Goal: Task Accomplishment & Management: Manage account settings

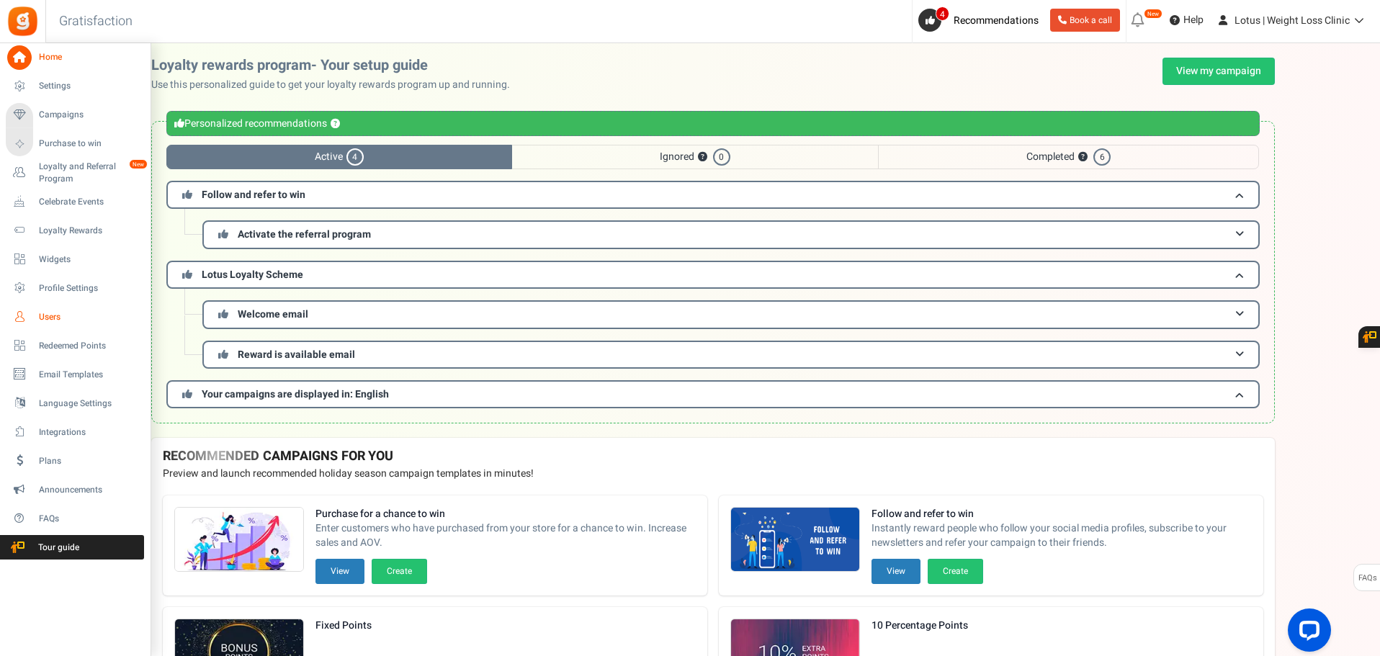
click at [55, 309] on link "Users" at bounding box center [75, 317] width 138 height 24
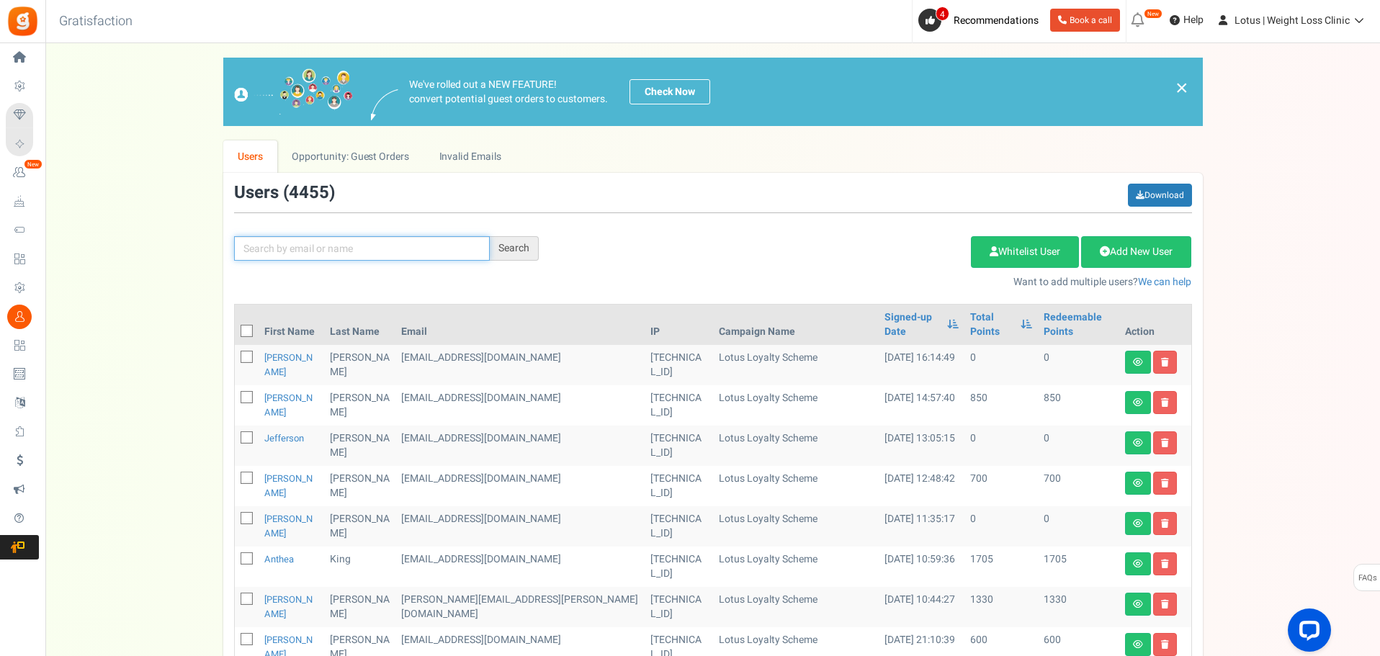
click at [373, 248] on input "text" at bounding box center [362, 248] width 256 height 24
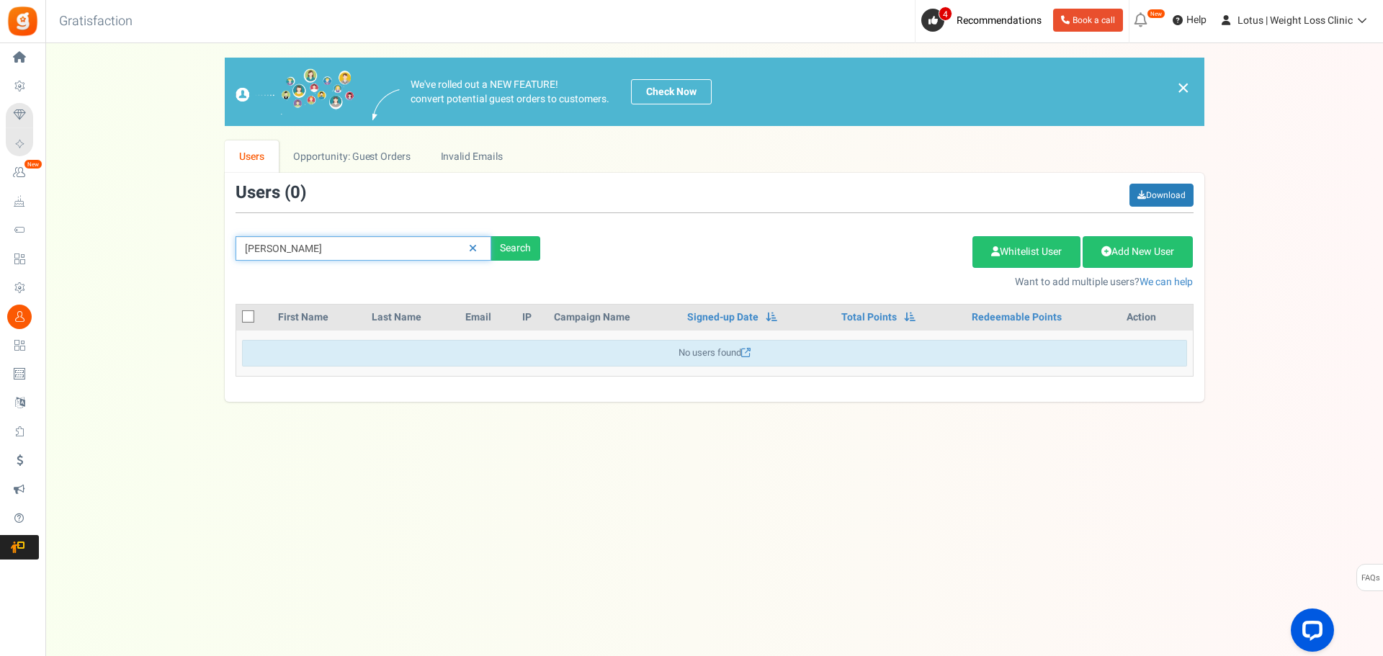
click at [374, 247] on input "ka fudge" at bounding box center [363, 248] width 256 height 24
drag, startPoint x: 374, startPoint y: 247, endPoint x: 103, endPoint y: 259, distance: 271.0
click at [102, 259] on div "We've rolled out a NEW FEATURE! convert potential guest orders to customers. Ch…" at bounding box center [714, 230] width 1308 height 344
type input "fudge"
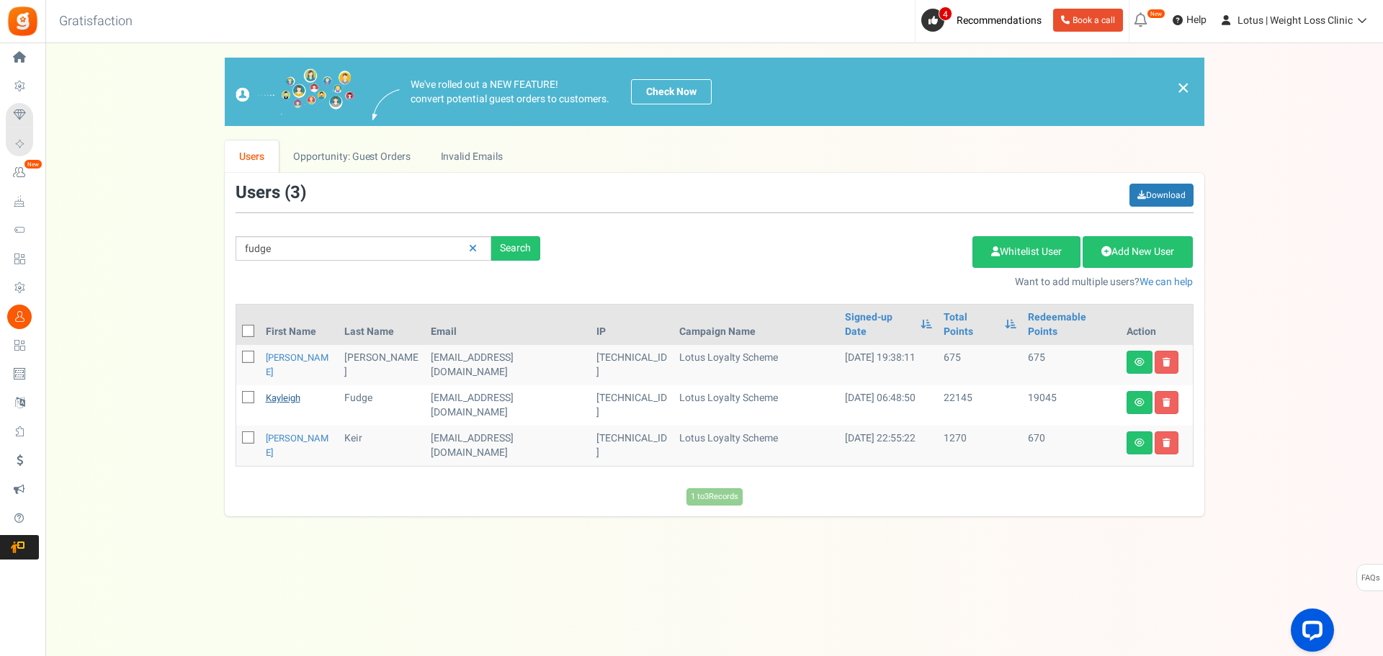
click at [287, 391] on link "Kayleigh" at bounding box center [283, 398] width 35 height 14
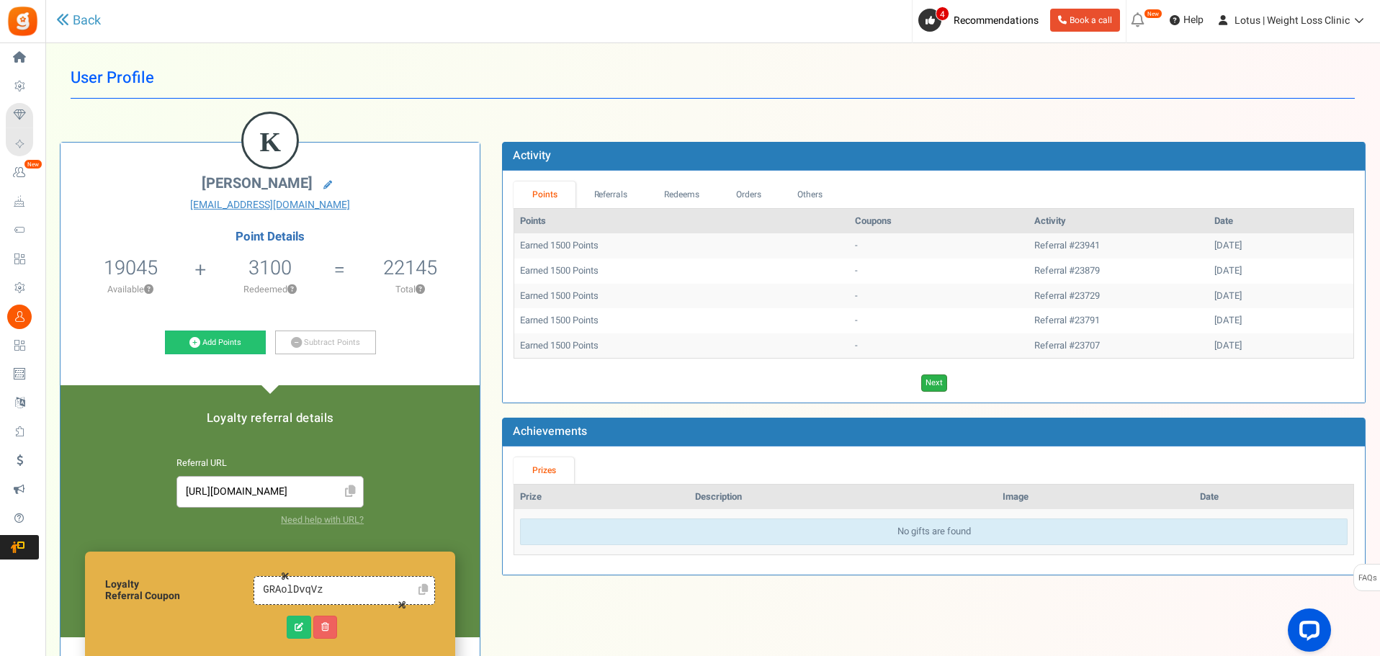
click at [930, 386] on link "Next" at bounding box center [934, 382] width 26 height 17
click at [955, 380] on link "Next" at bounding box center [955, 382] width 26 height 17
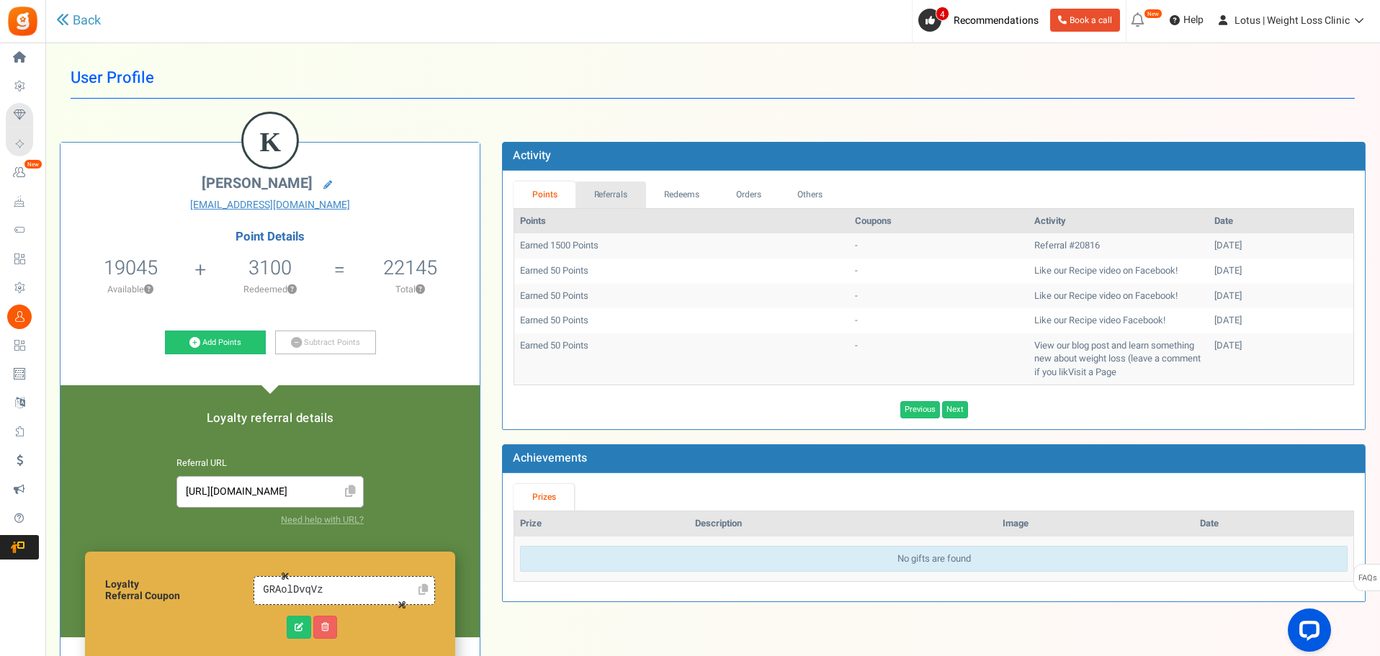
click at [614, 194] on link "Referrals" at bounding box center [610, 194] width 71 height 27
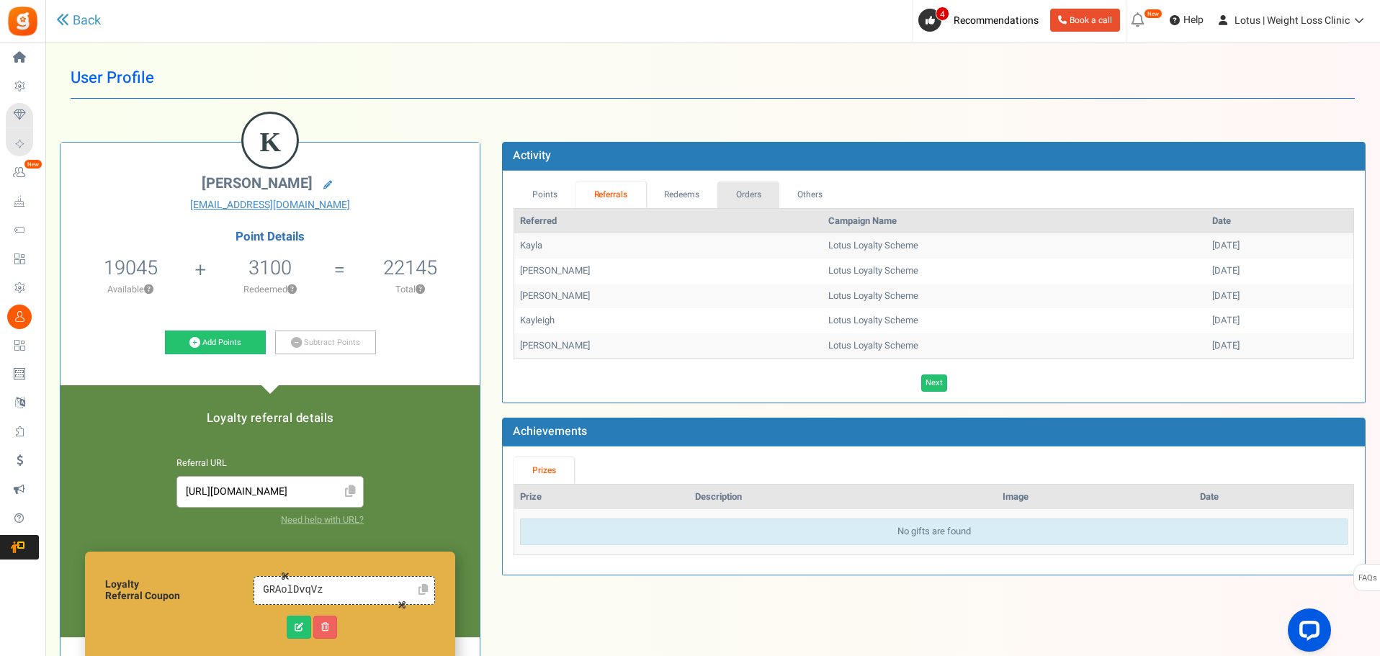
click at [767, 194] on link "Orders" at bounding box center [748, 194] width 62 height 27
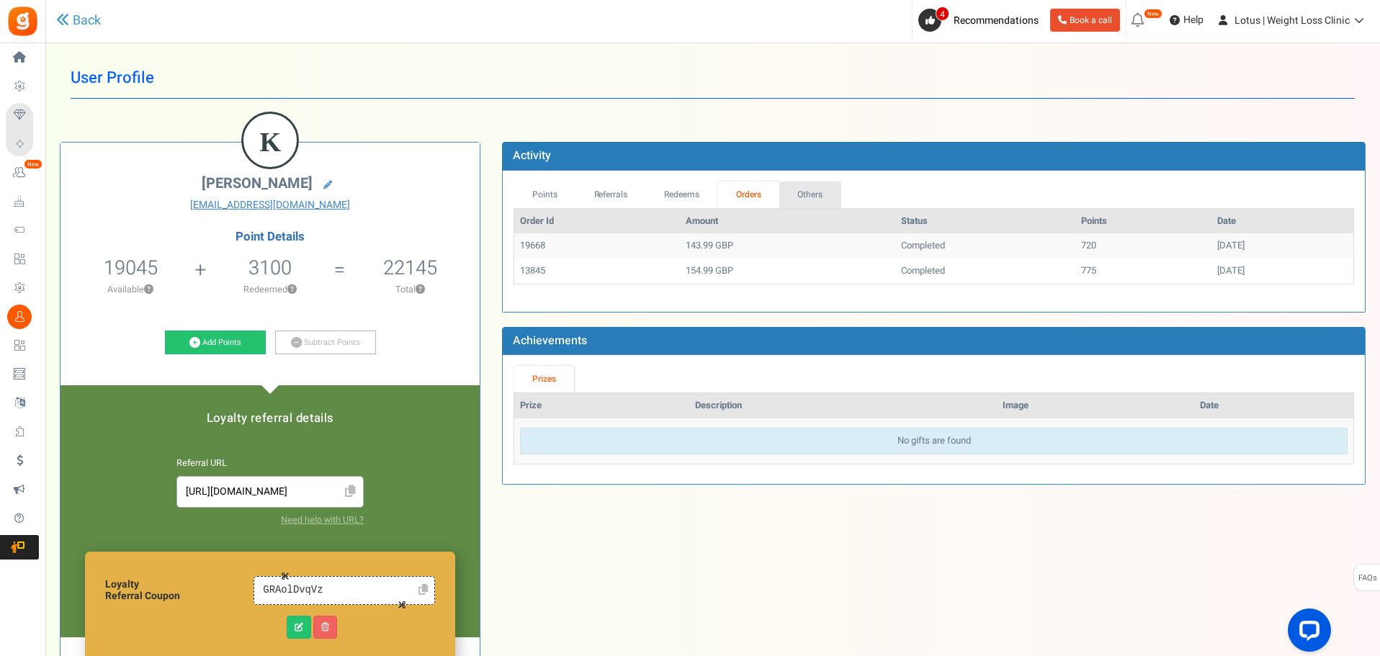
click at [811, 194] on link "Others" at bounding box center [810, 194] width 62 height 27
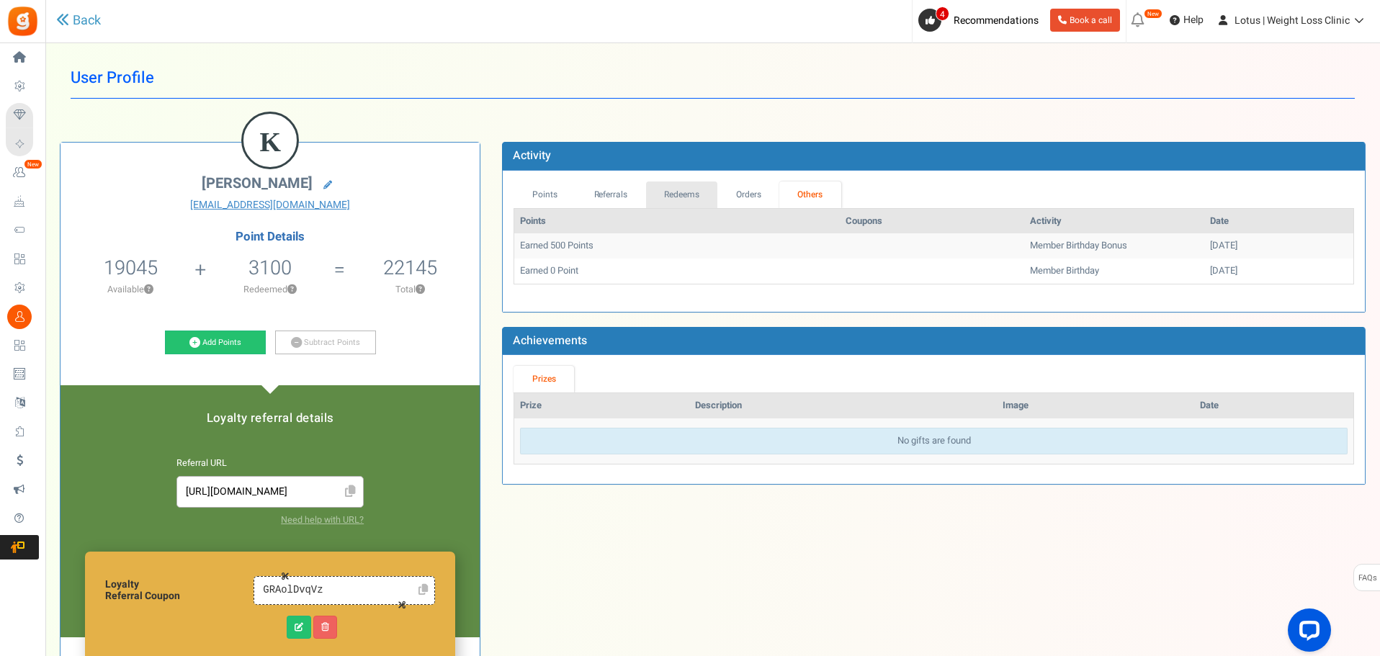
click at [696, 199] on link "Redeems" at bounding box center [682, 194] width 72 height 27
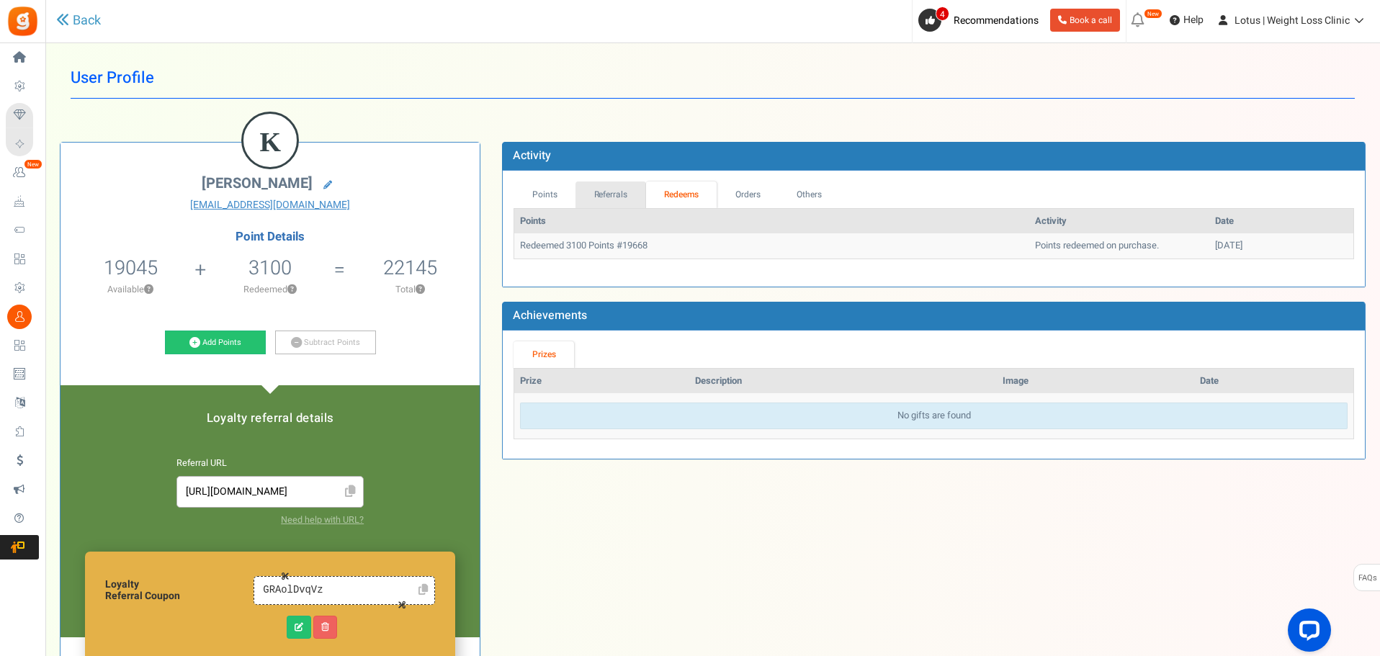
click at [611, 196] on link "Referrals" at bounding box center [610, 194] width 71 height 27
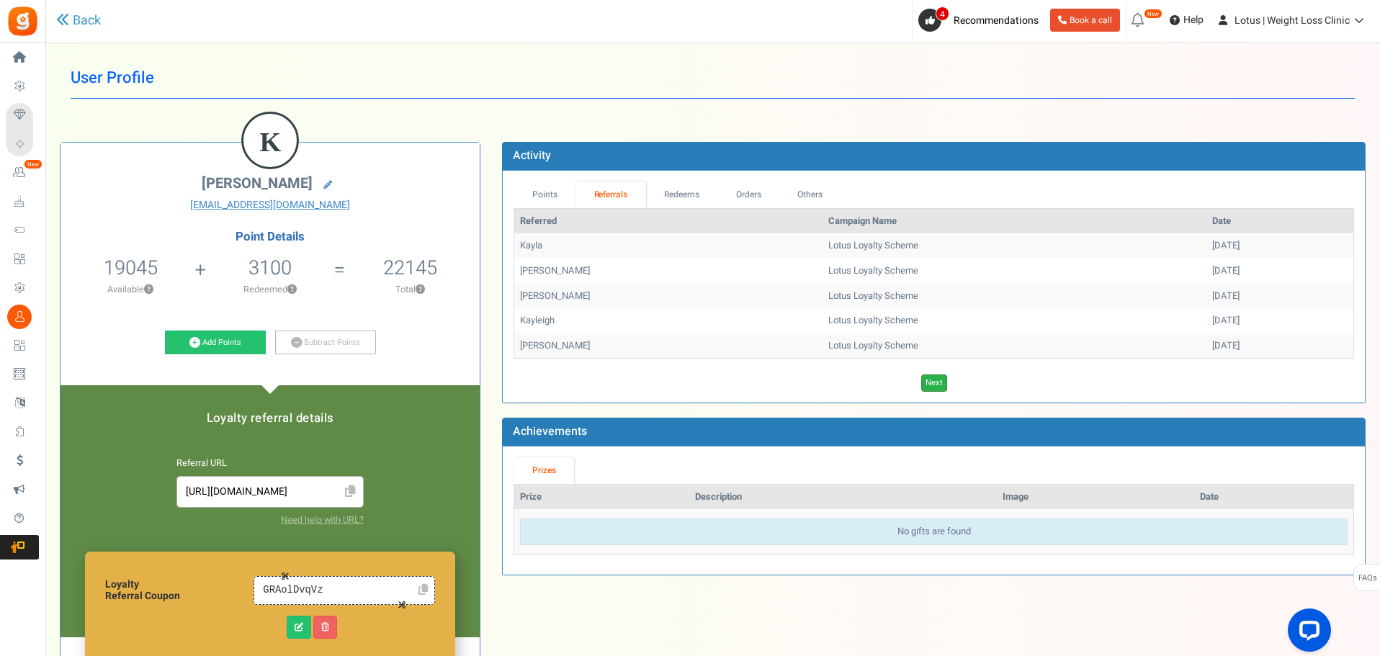
click at [927, 385] on link "Next" at bounding box center [934, 382] width 26 height 17
click at [964, 385] on link "Next" at bounding box center [955, 382] width 26 height 17
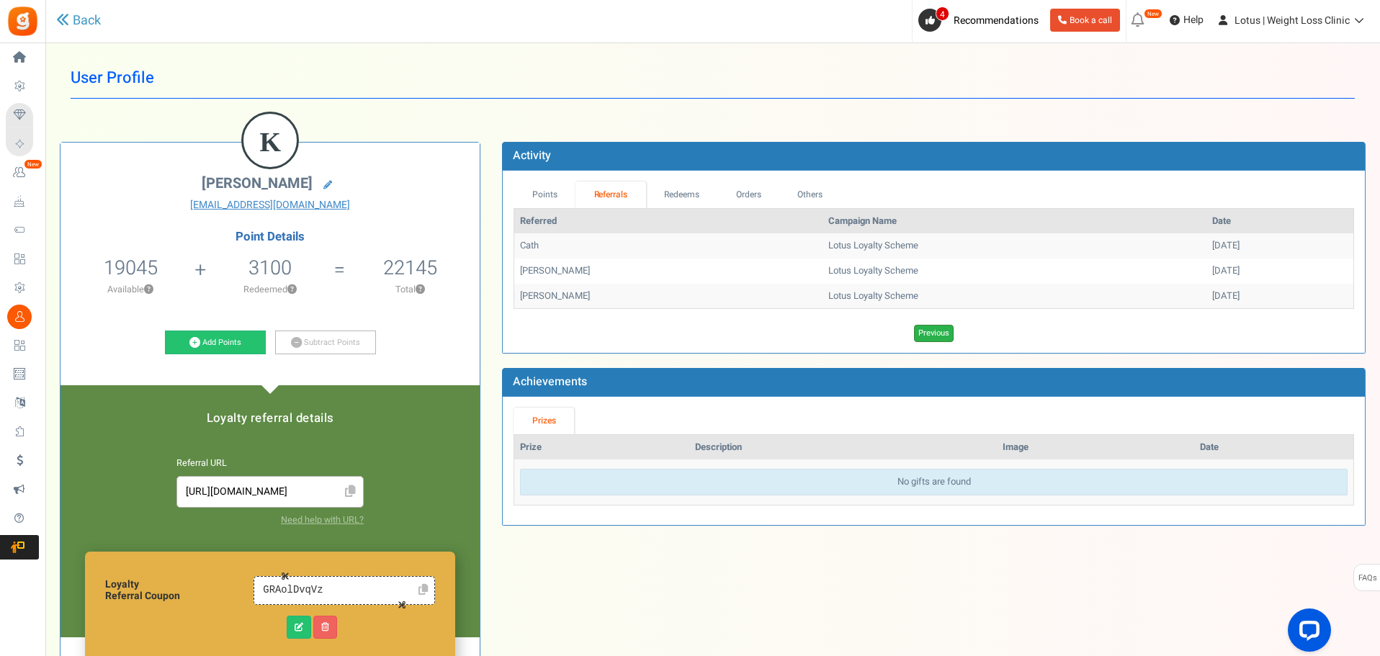
click at [927, 336] on link "Previous" at bounding box center [934, 333] width 40 height 17
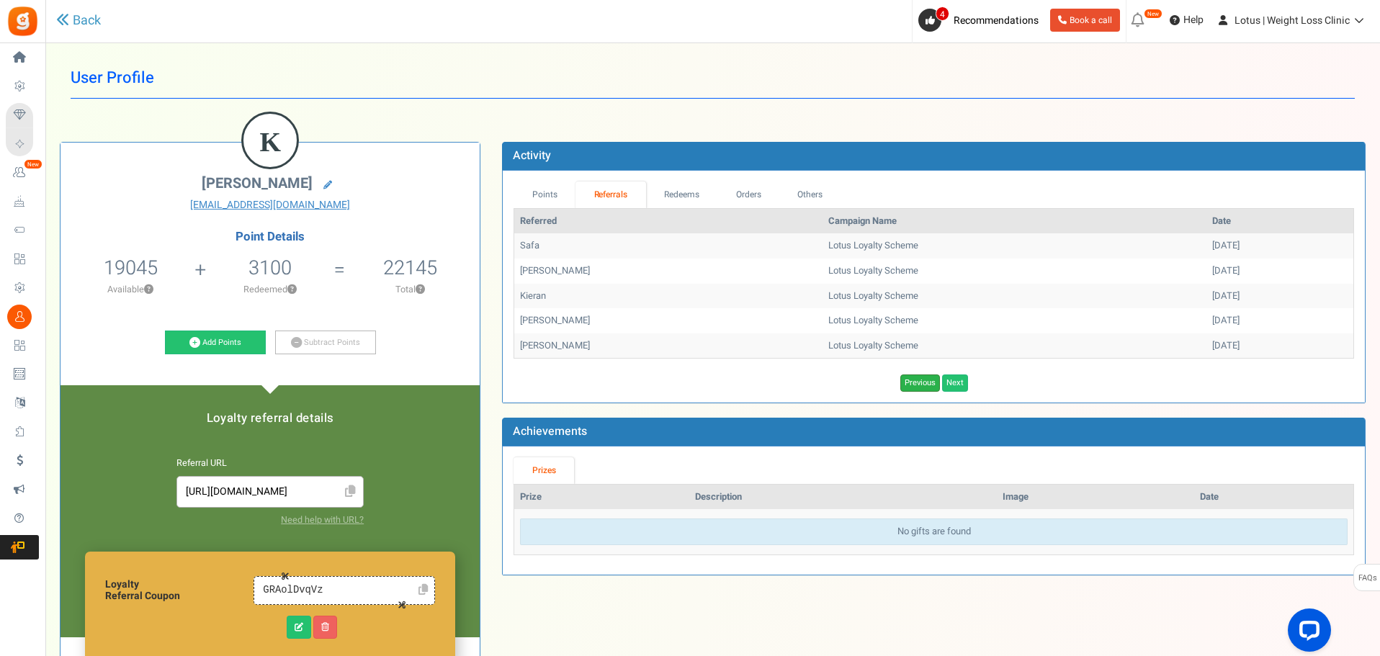
click at [916, 379] on link "Previous" at bounding box center [920, 382] width 40 height 17
click at [938, 382] on link "Next" at bounding box center [934, 382] width 26 height 17
click at [925, 382] on link "Previous" at bounding box center [920, 382] width 40 height 17
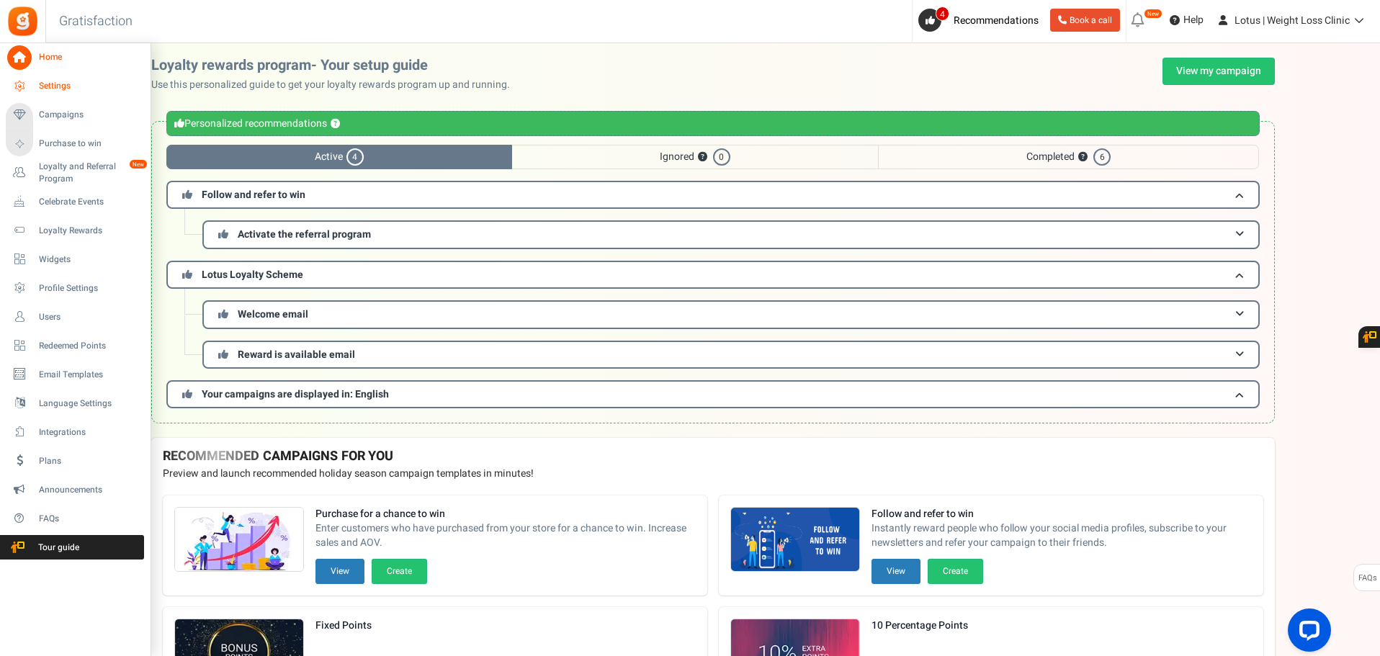
click at [66, 94] on link "Settings" at bounding box center [75, 86] width 138 height 24
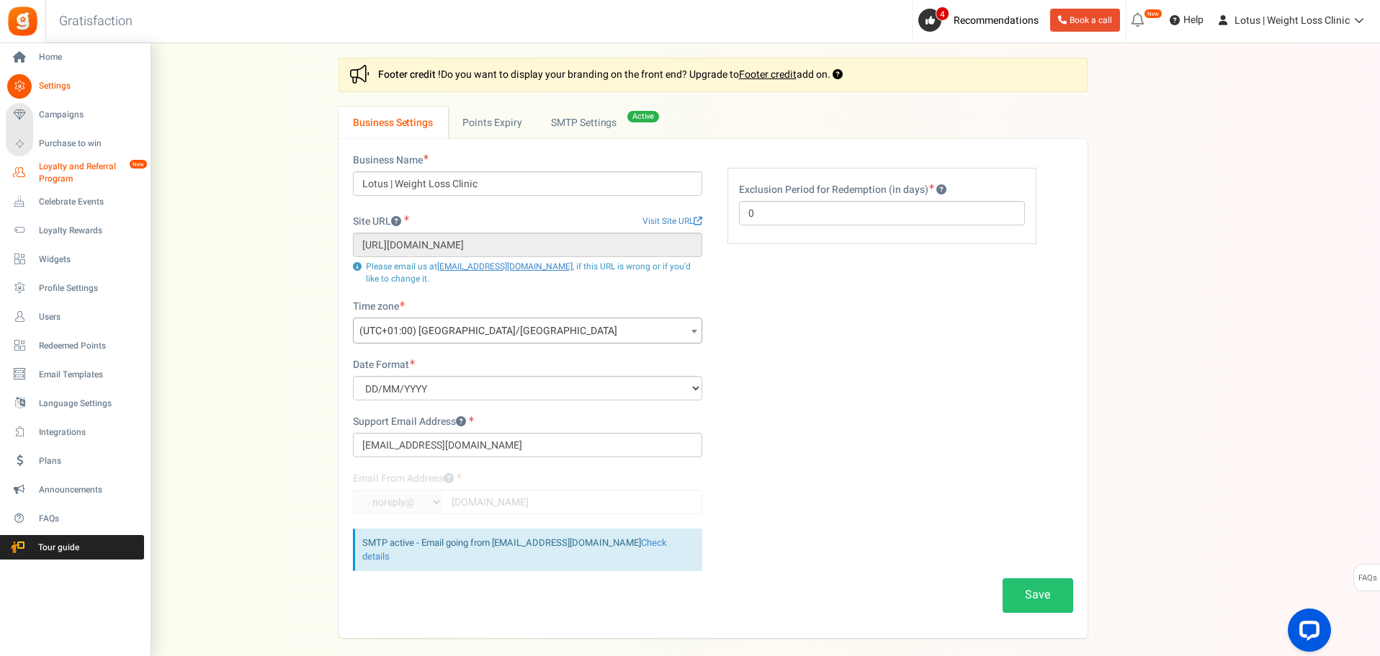
click at [63, 167] on span "Loyalty and Referral Program" at bounding box center [91, 173] width 105 height 24
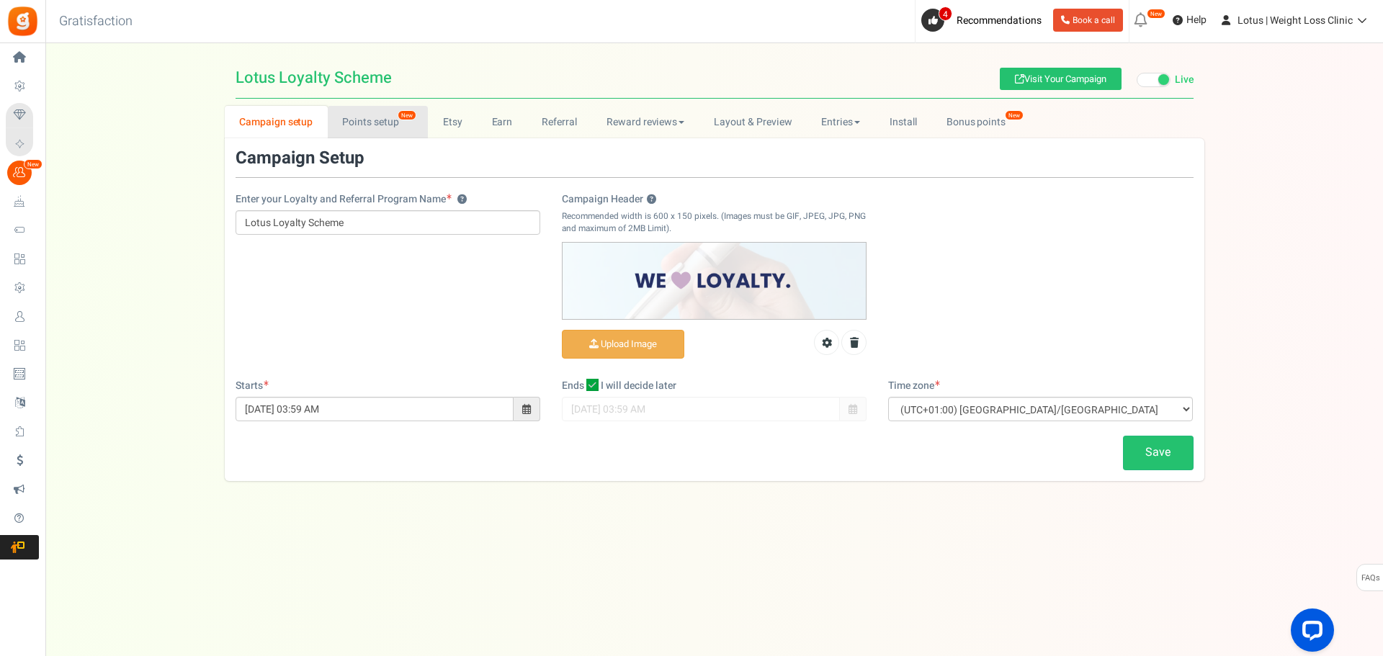
click at [423, 128] on link "Points setup New" at bounding box center [378, 122] width 100 height 32
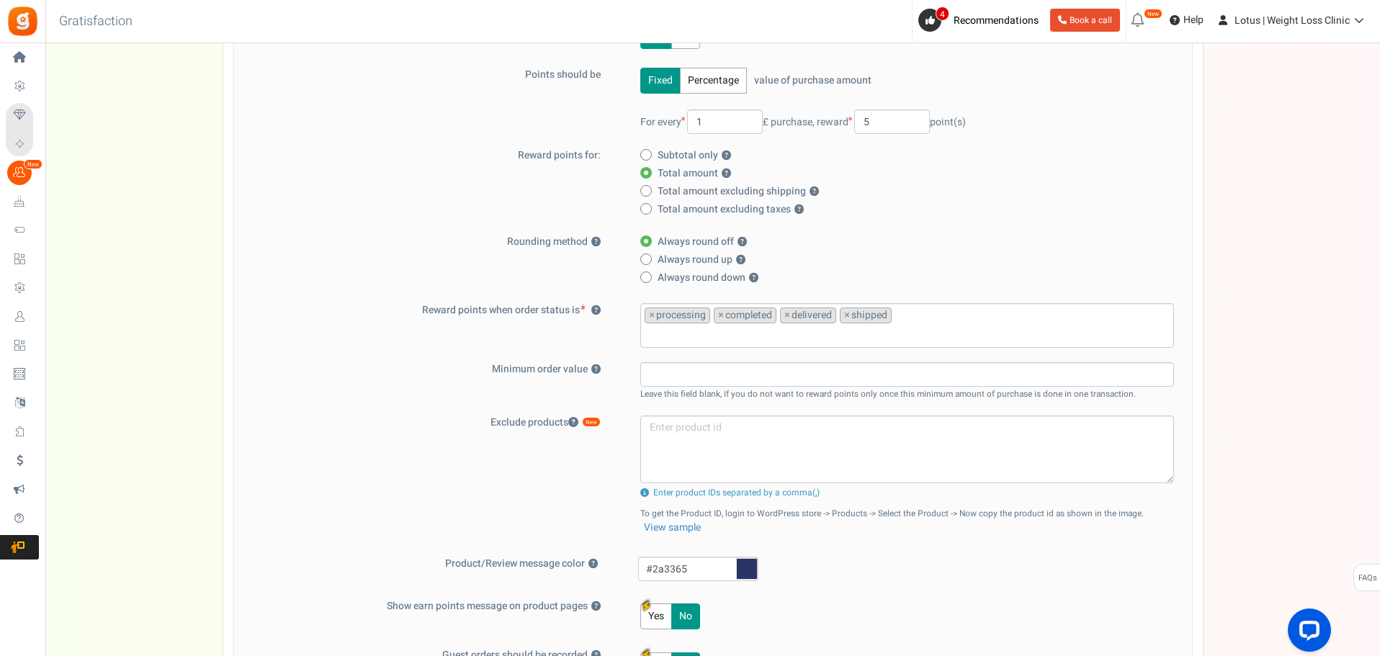
scroll to position [504, 0]
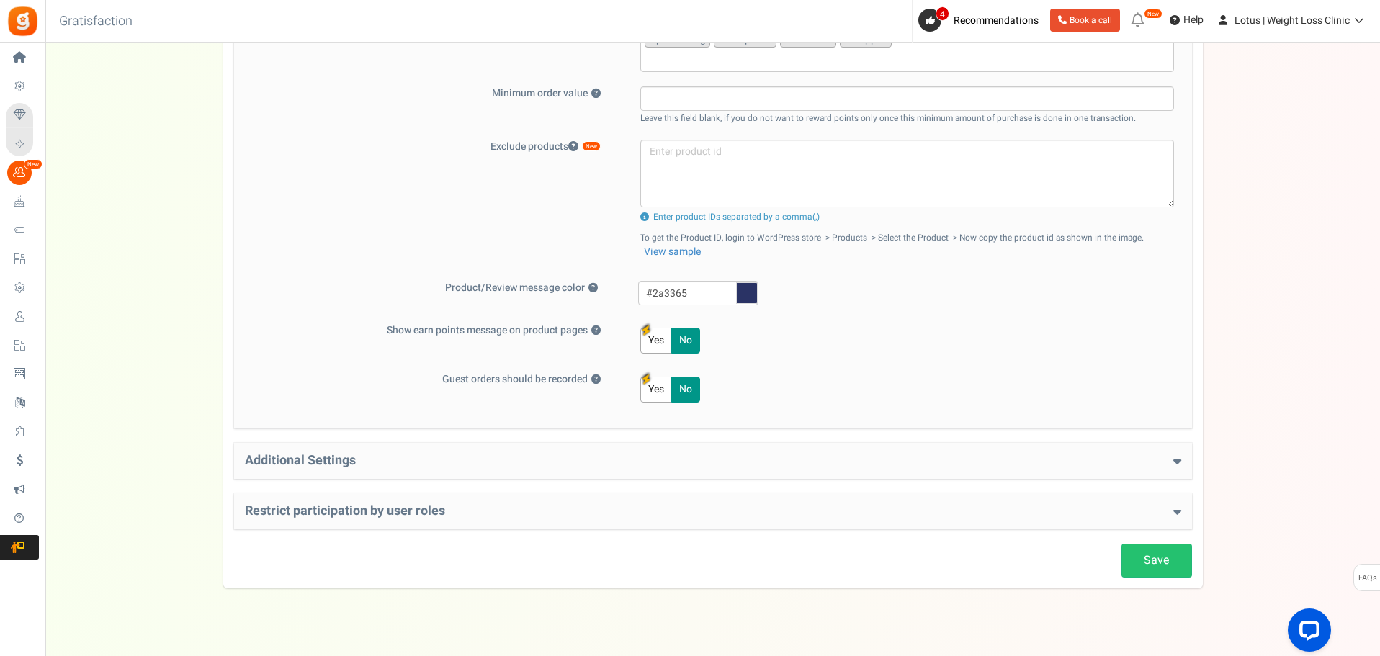
click at [709, 454] on h4 "Additional Settings" at bounding box center [713, 461] width 936 height 14
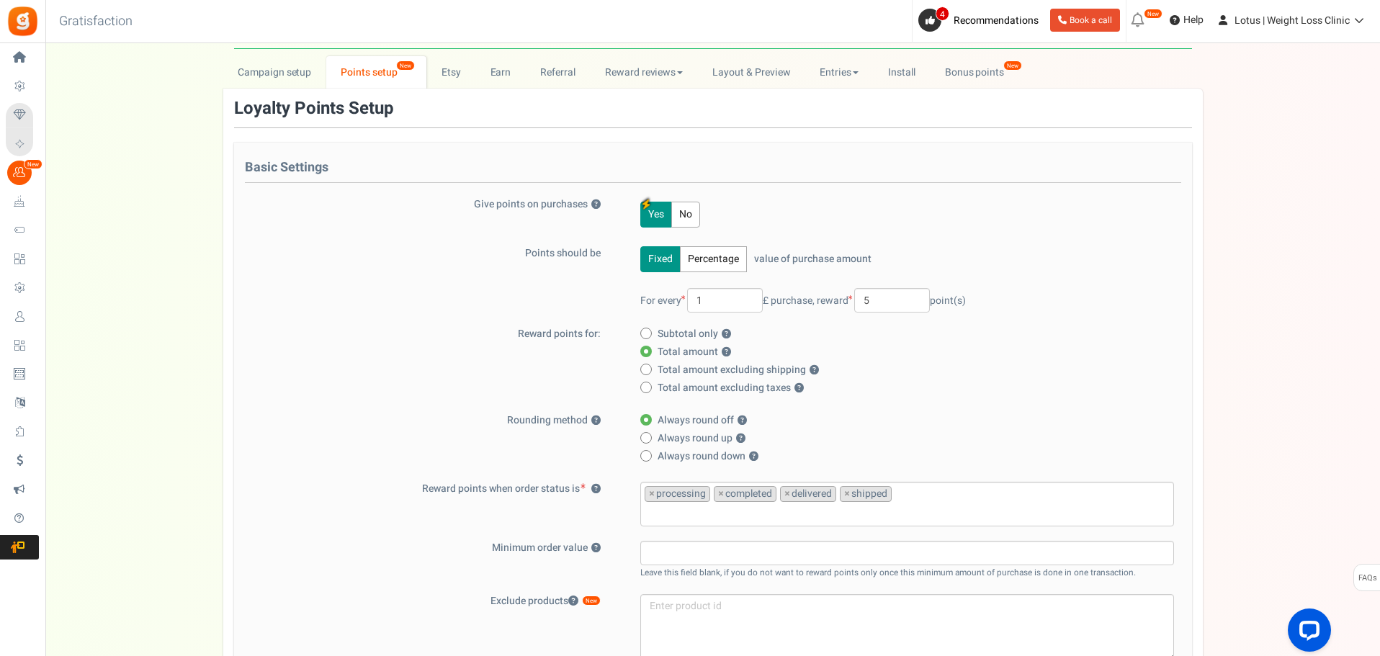
scroll to position [0, 0]
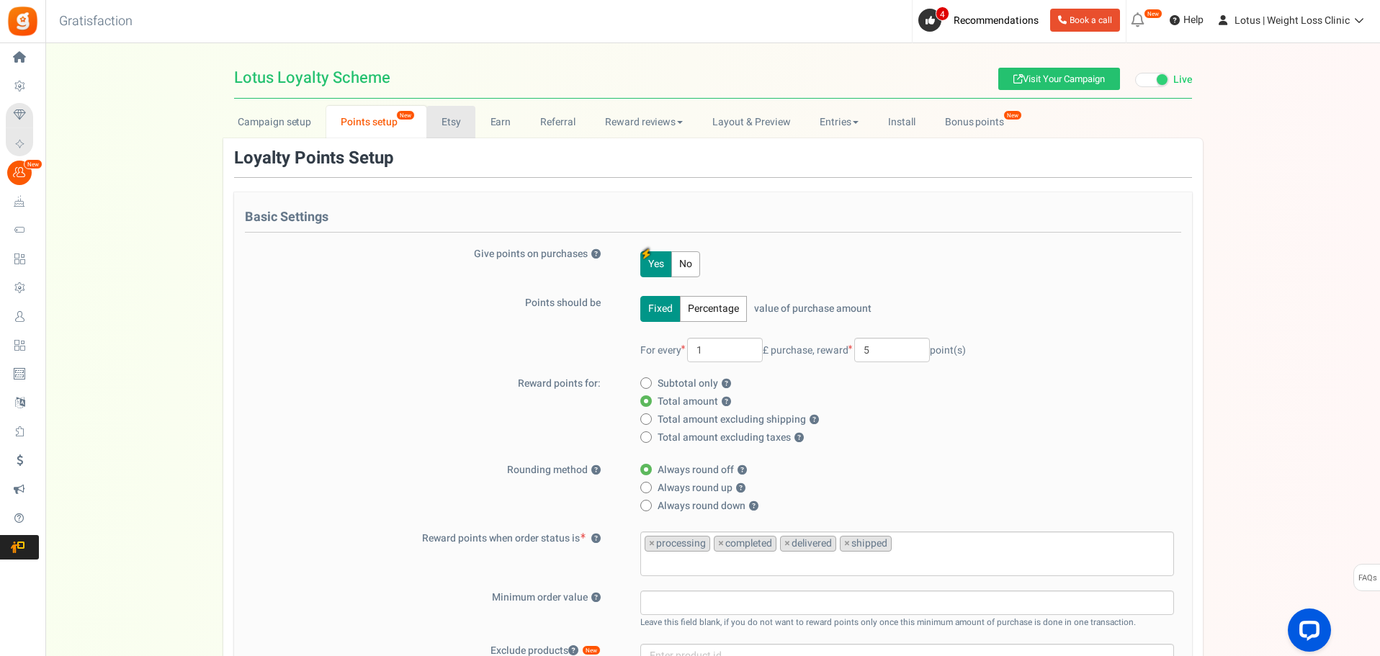
click at [454, 127] on link "Etsy" at bounding box center [450, 122] width 49 height 32
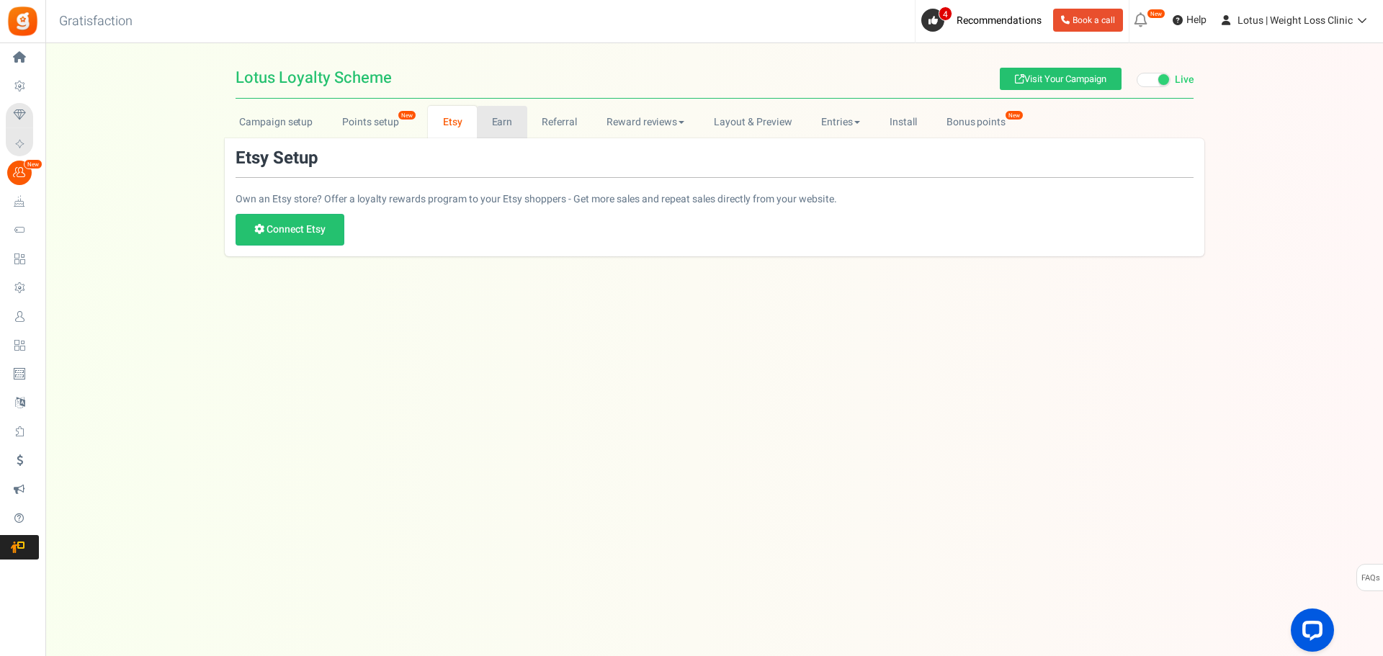
click at [488, 122] on link "Earn" at bounding box center [502, 122] width 50 height 32
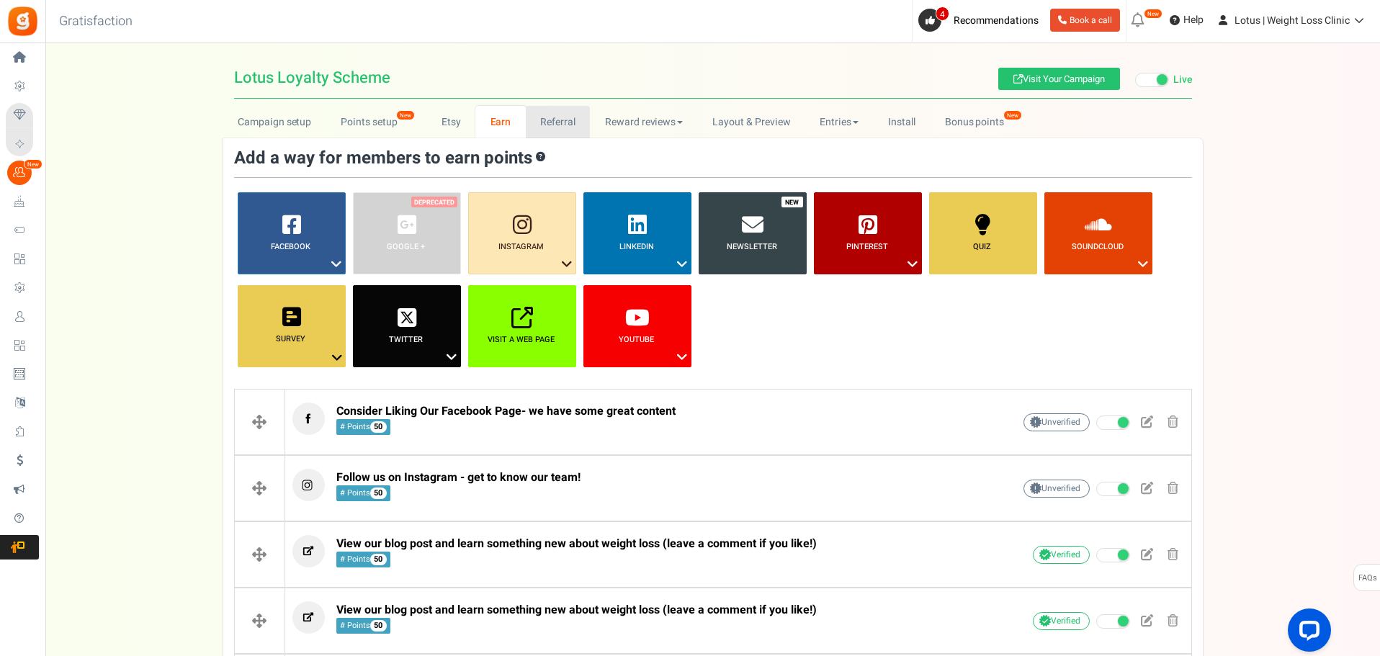
click at [557, 125] on link "Referral" at bounding box center [558, 122] width 65 height 32
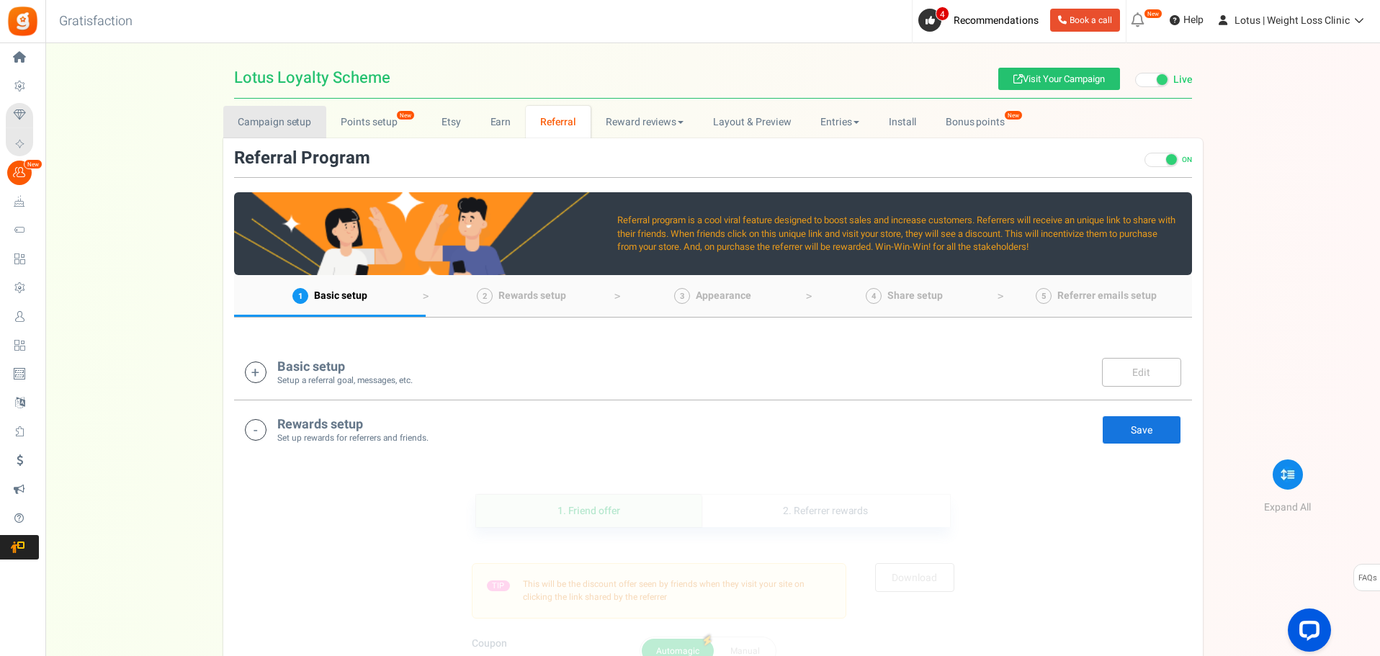
click at [317, 127] on link "Campaign setup" at bounding box center [274, 122] width 103 height 32
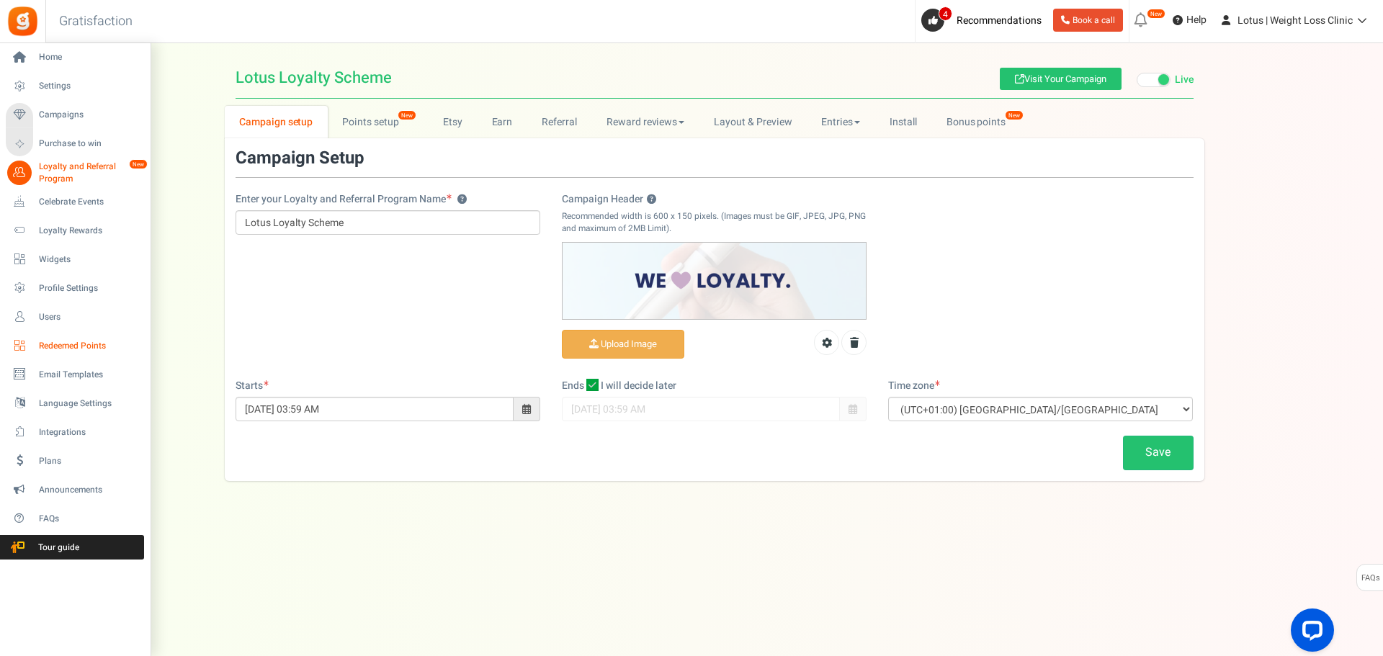
click at [76, 354] on link "Redeemed Points" at bounding box center [75, 345] width 138 height 24
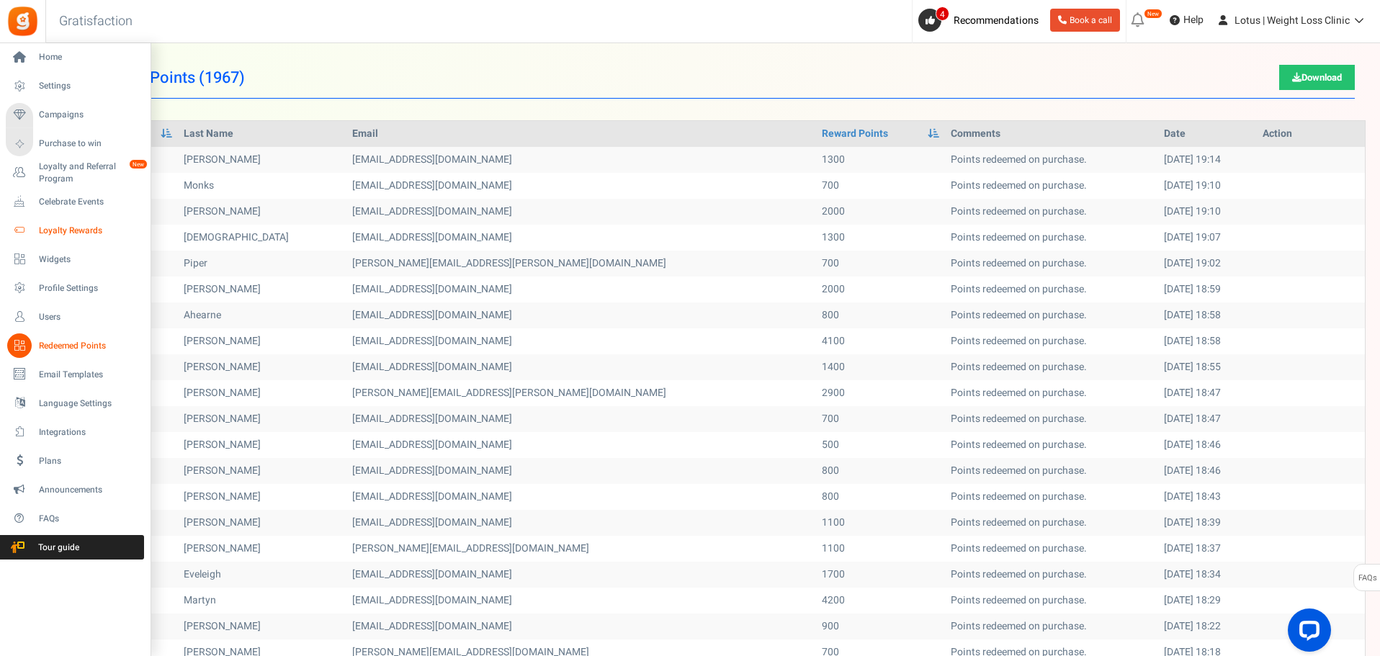
click at [73, 225] on span "Loyalty Rewards" at bounding box center [89, 231] width 101 height 12
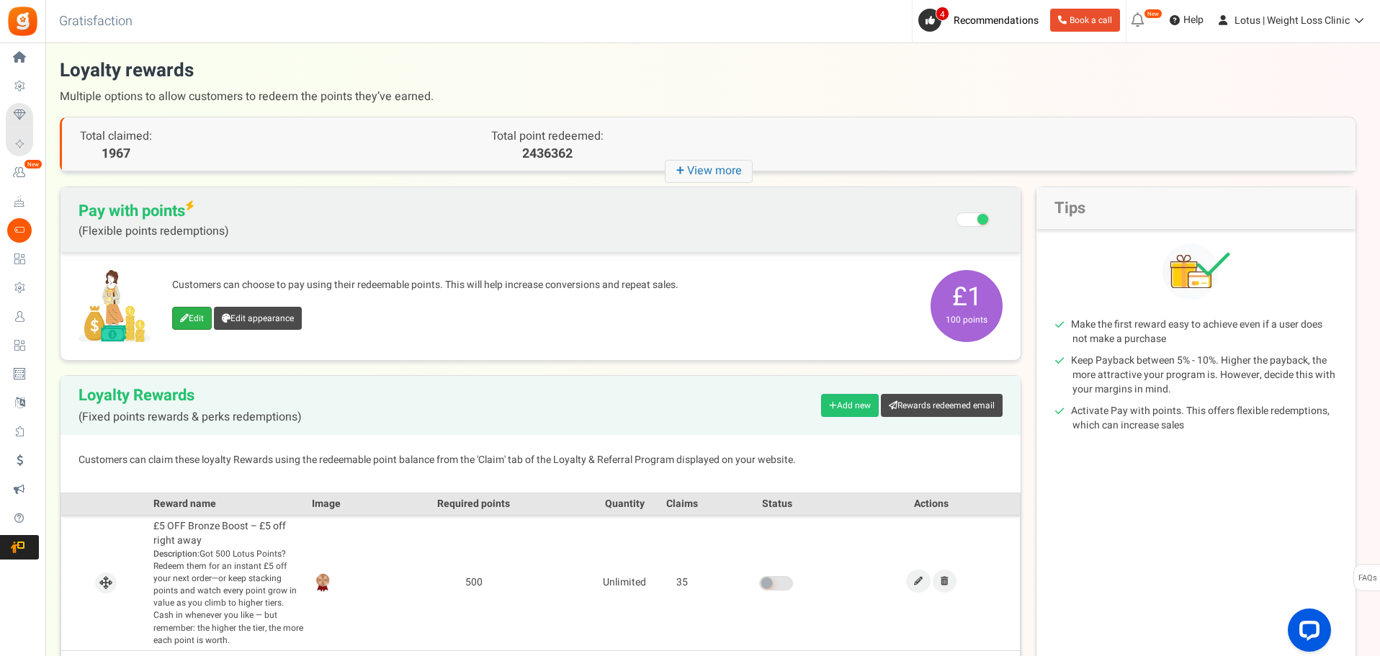
click at [206, 311] on link "Edit" at bounding box center [192, 318] width 40 height 23
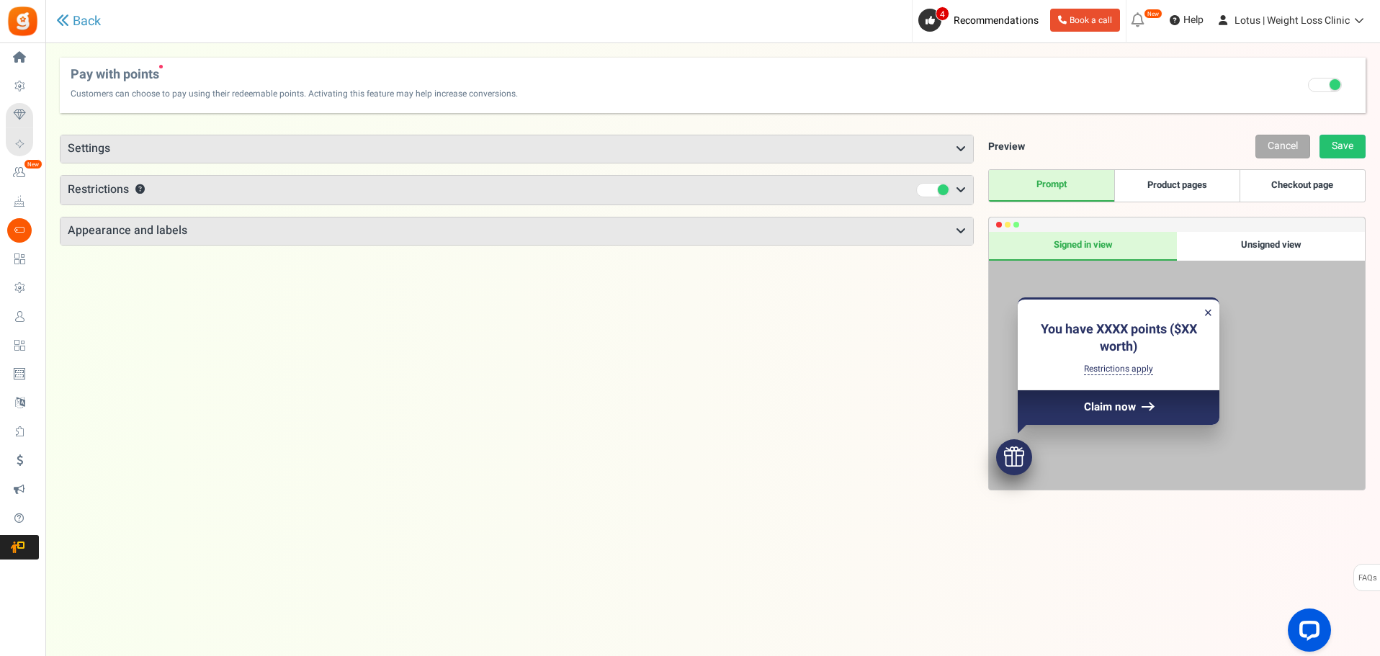
click at [727, 201] on h3 "Restrictions ?" at bounding box center [516, 190] width 912 height 29
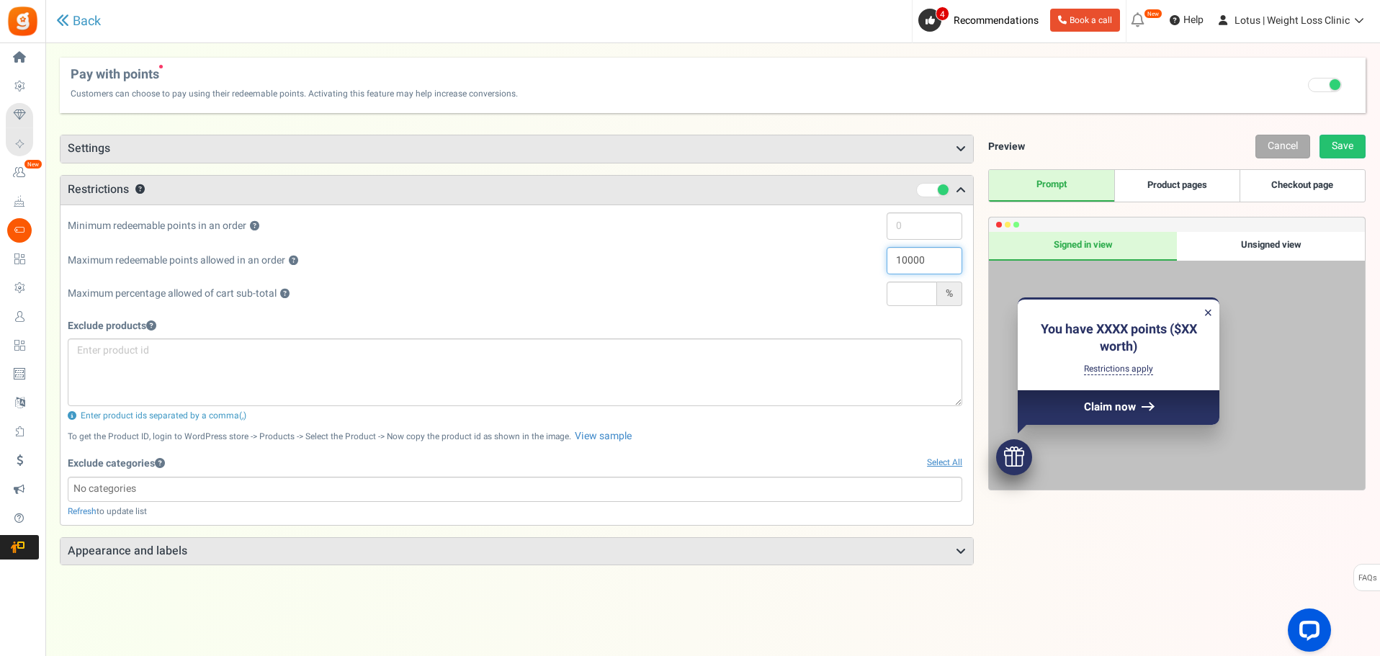
drag, startPoint x: 934, startPoint y: 261, endPoint x: 820, endPoint y: 272, distance: 114.3
click at [820, 272] on div "Maximum redeemable points allowed in an order ? 10000" at bounding box center [515, 264] width 894 height 35
click at [902, 257] on input "10000" at bounding box center [924, 260] width 76 height 27
type input "20000"
click at [1122, 608] on div "Preview Cancel Save Prompt Product pages Checkout page Use up to XXXX points to…" at bounding box center [1170, 398] width 392 height 526
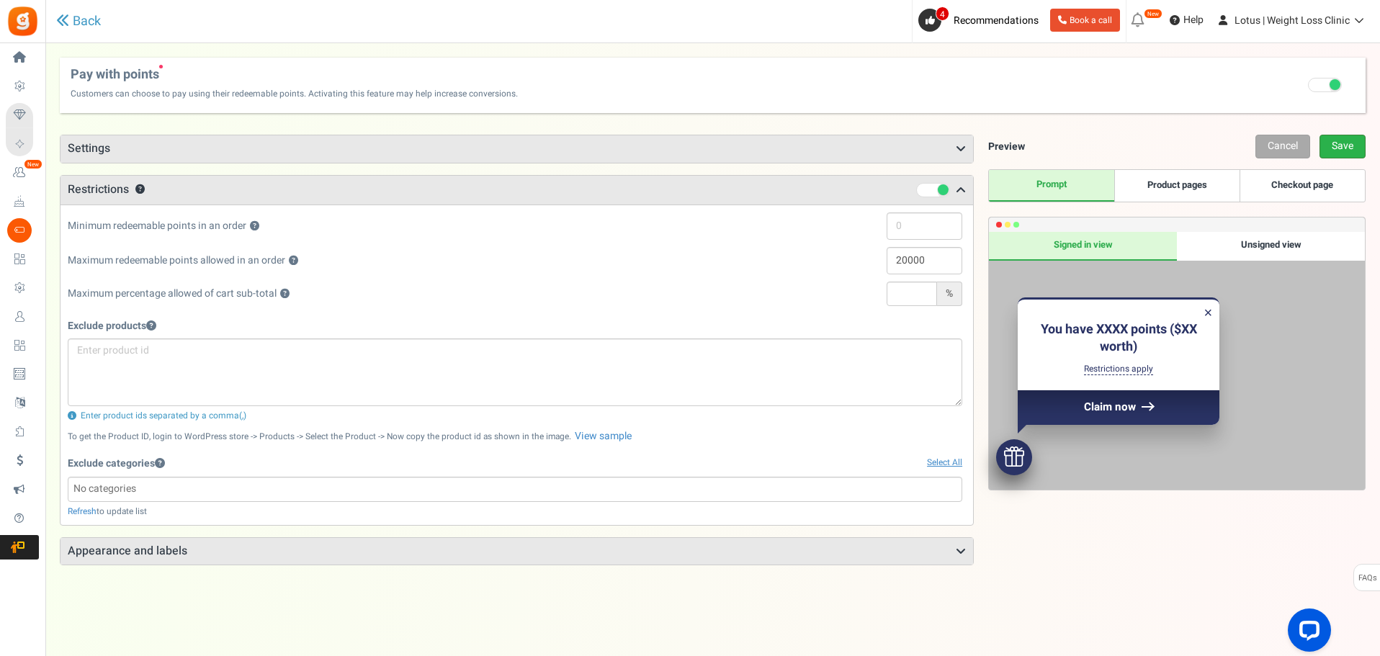
click at [1333, 155] on link "Save" at bounding box center [1342, 147] width 46 height 24
